Goal: Find specific page/section: Find specific page/section

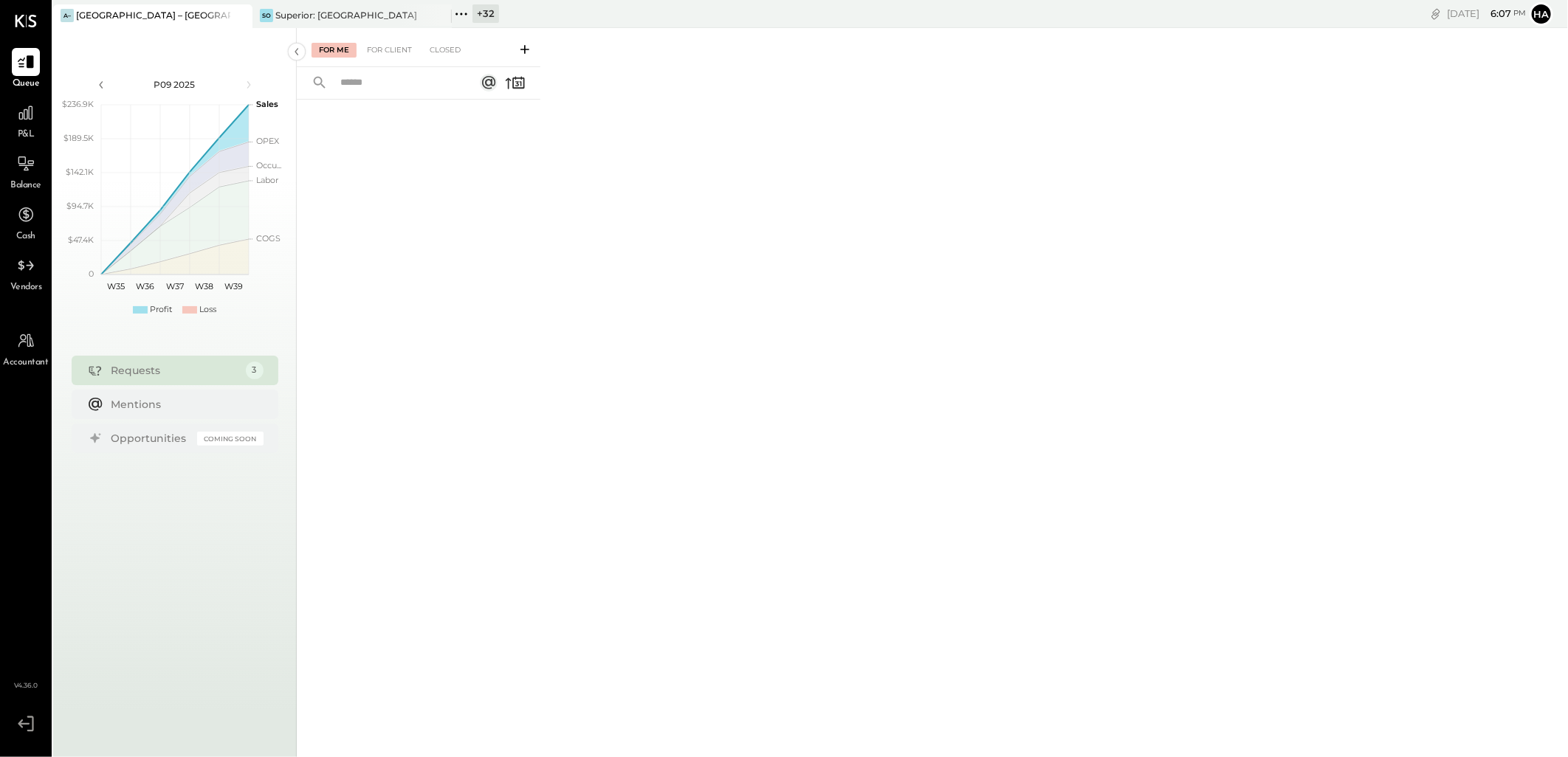
click at [481, 16] on div "+ 32" at bounding box center [485, 13] width 26 height 19
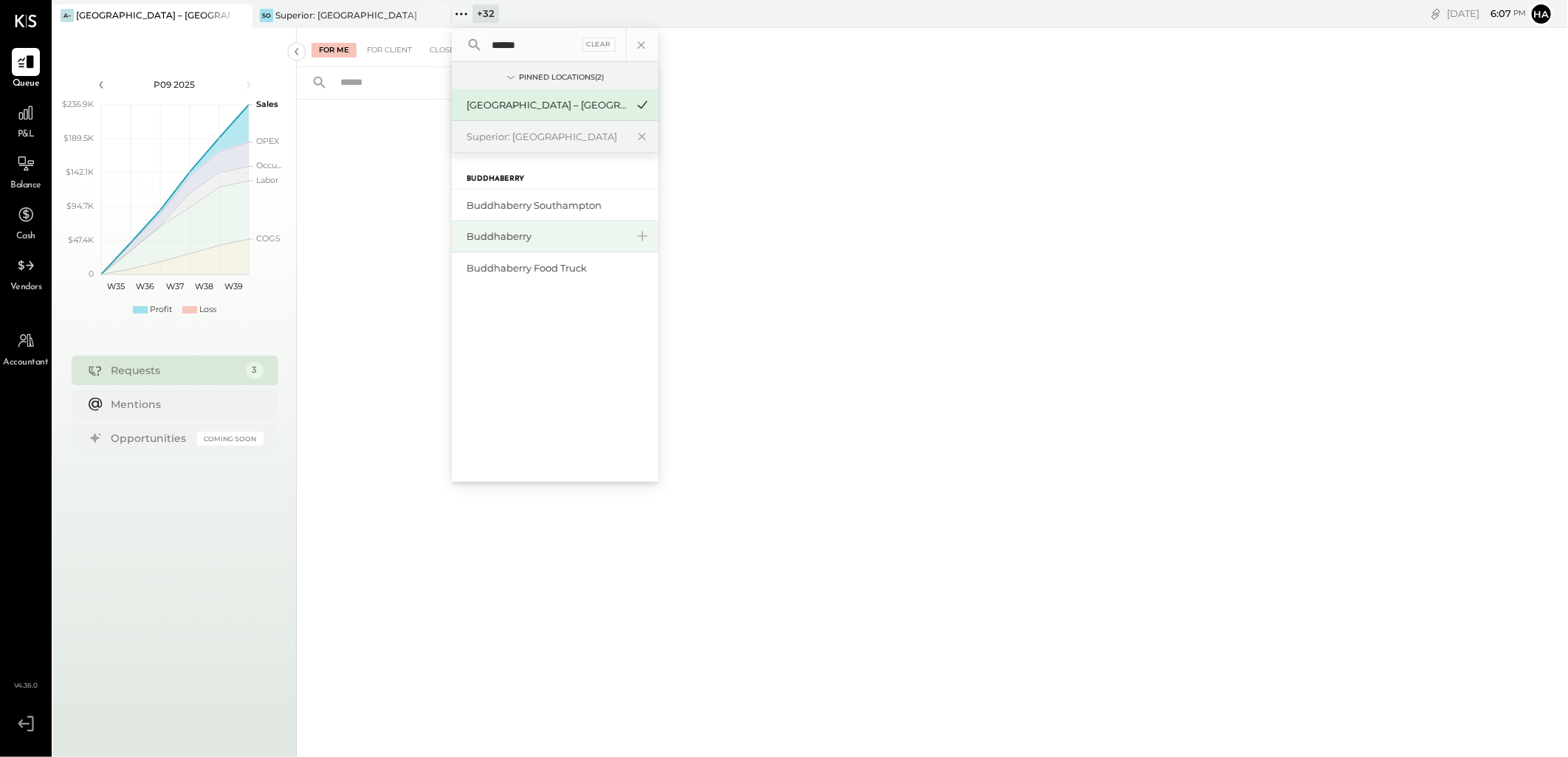
type input "******"
click at [518, 234] on div "Buddhaberry" at bounding box center [546, 236] width 160 height 14
